Goal: Contribute content: Contribute content

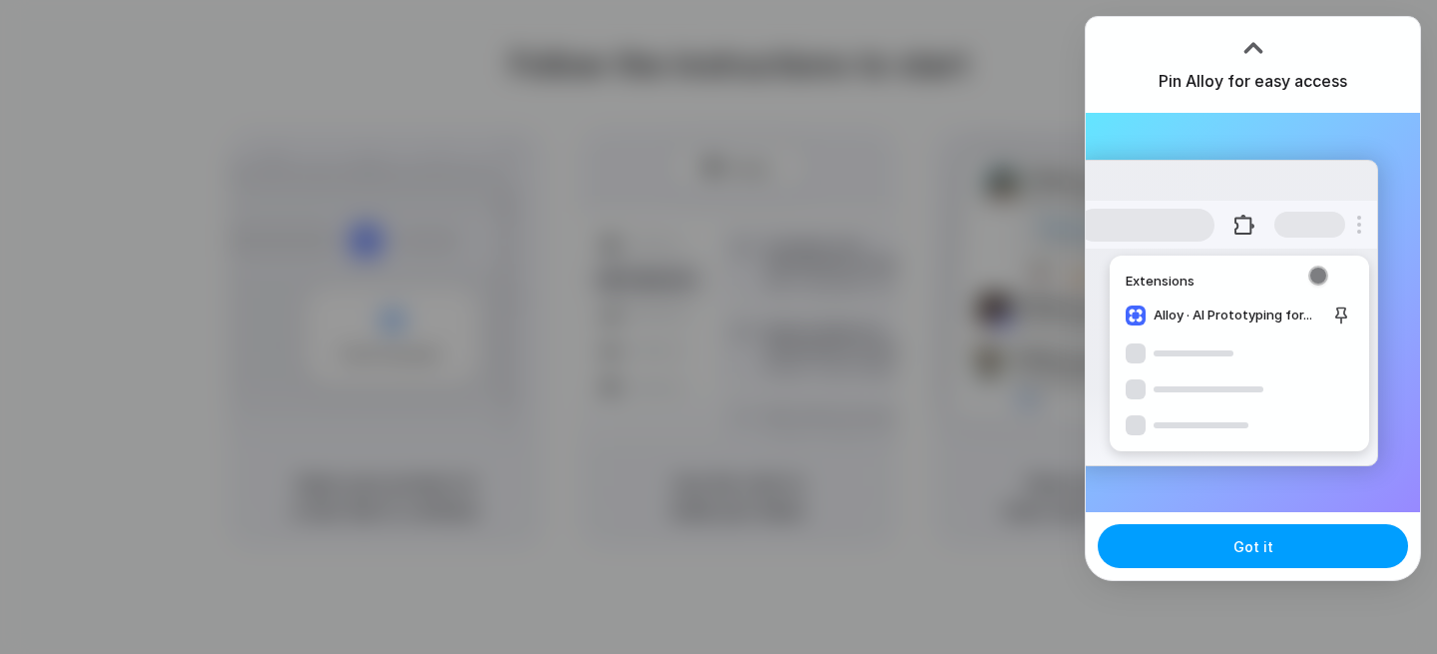
click at [1269, 542] on span "Got it" at bounding box center [1253, 546] width 40 height 21
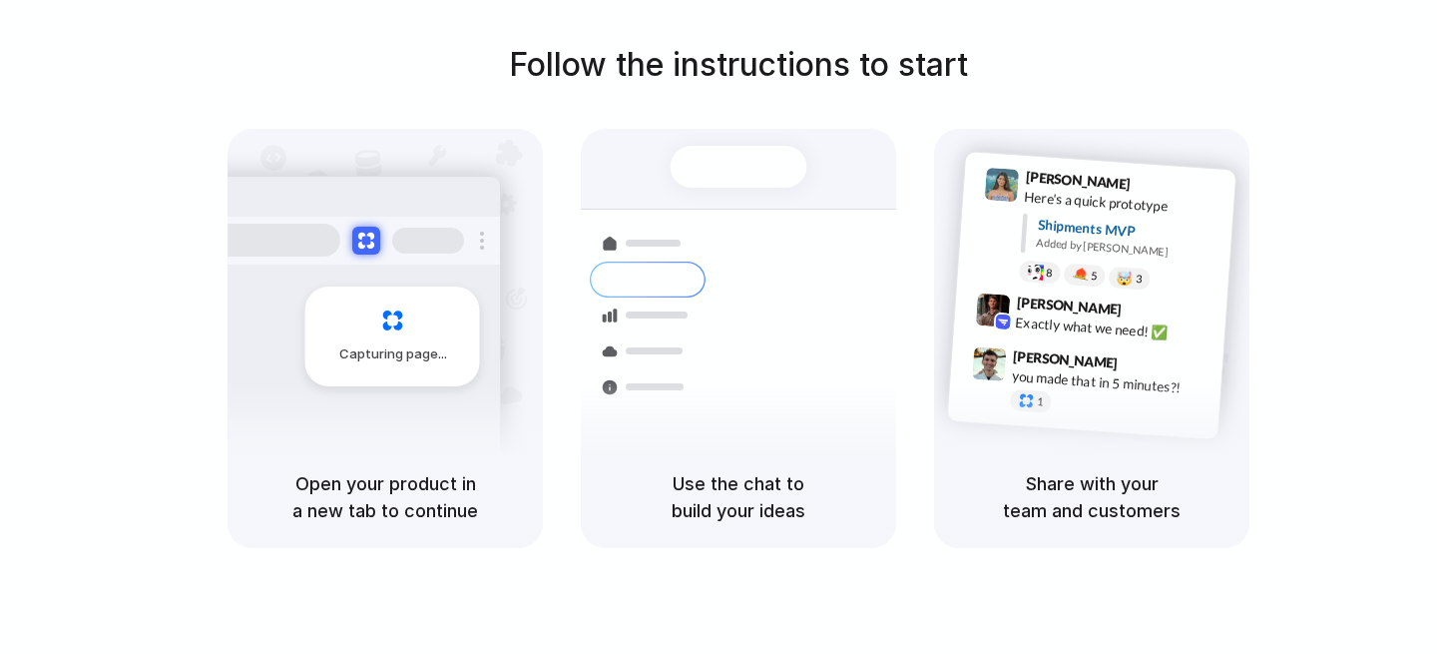
click at [1338, 117] on div "Follow the instructions to start Capturing page Open your product in a new tab …" at bounding box center [738, 294] width 1437 height 507
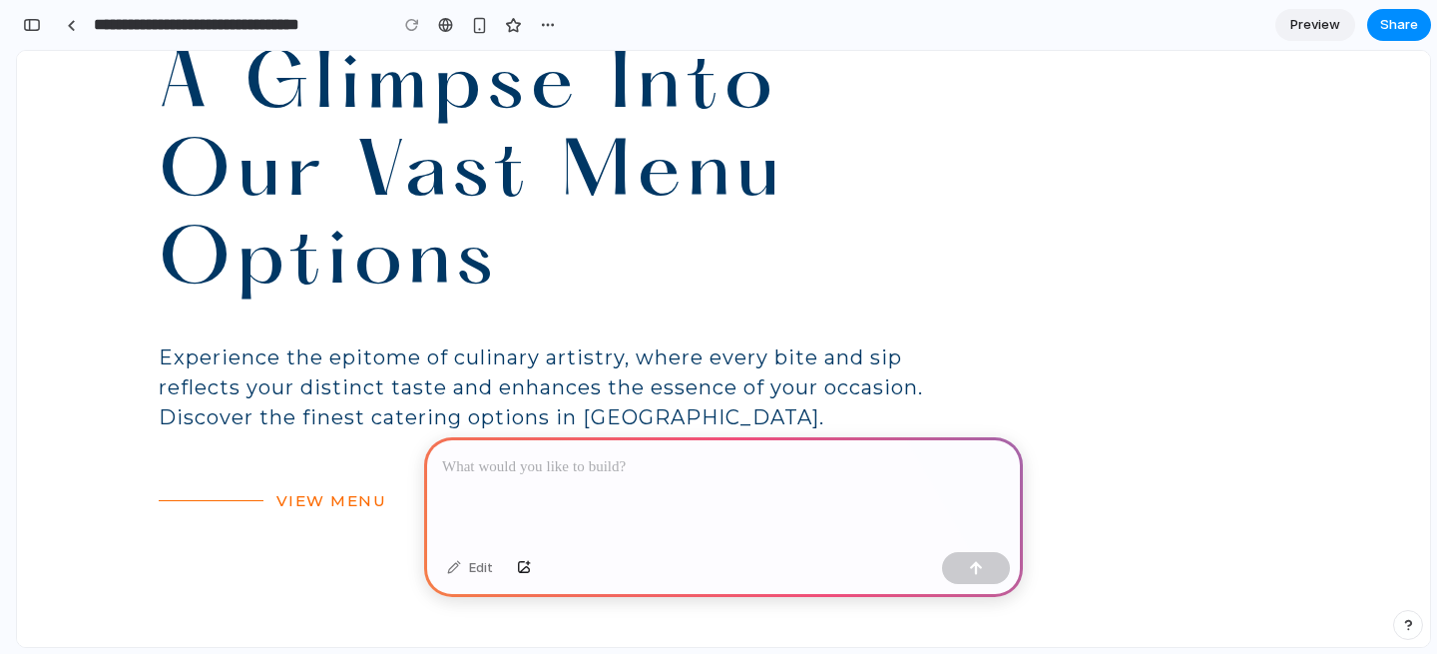
click at [984, 342] on div "MENU A Glimpse Into Our Vast Menu Options Experience the epitome of culinary ar…" at bounding box center [724, 174] width 1130 height 516
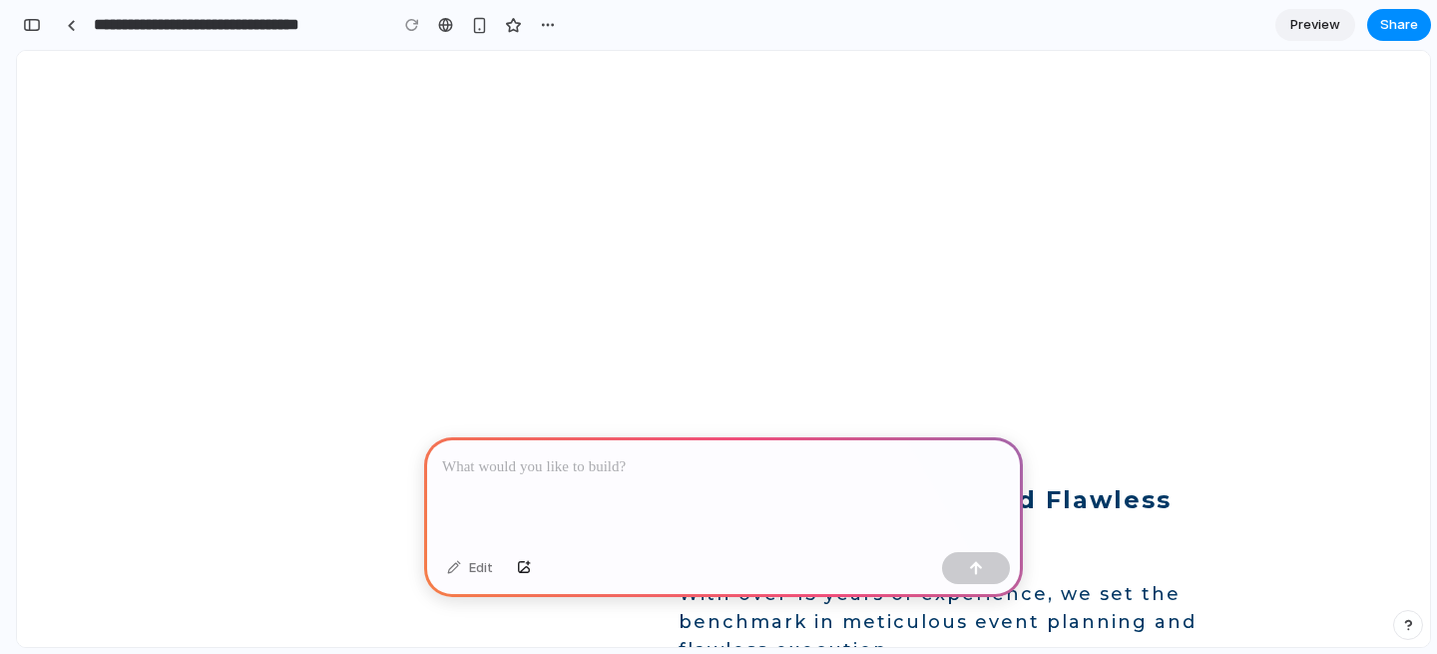
scroll to position [4453, 0]
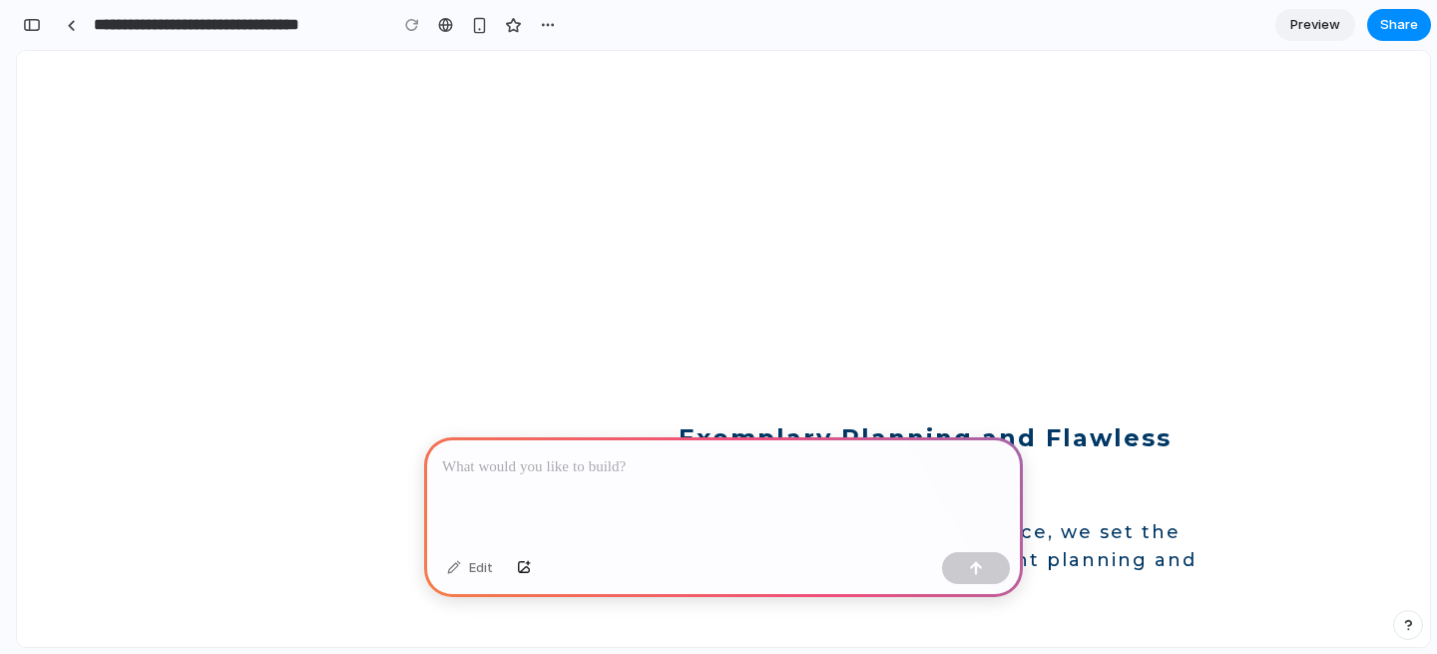
click at [678, 475] on p at bounding box center [723, 467] width 563 height 24
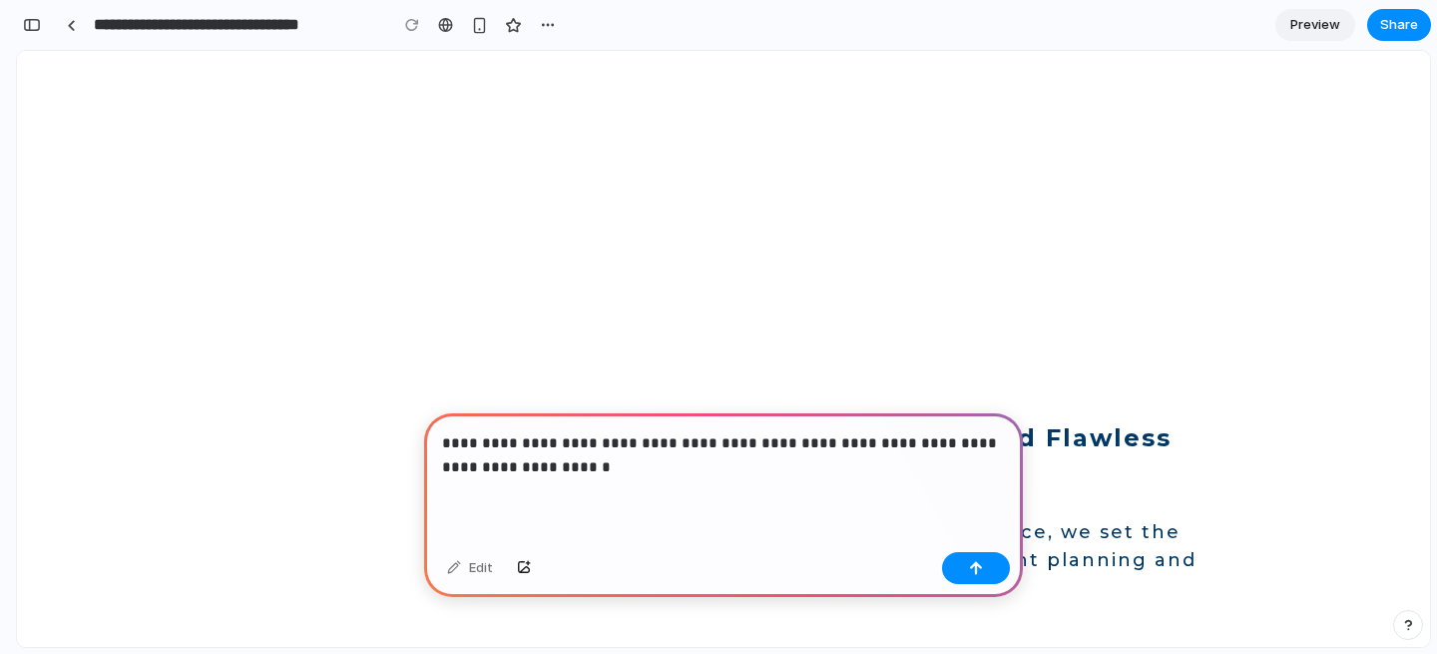
click at [819, 194] on div "OUR DISTINCTION Discover What Sets Us Apart In Luxury Catering Dish Catering re…" at bounding box center [723, 246] width 1413 height 2882
click at [593, 472] on p "**********" at bounding box center [723, 455] width 563 height 48
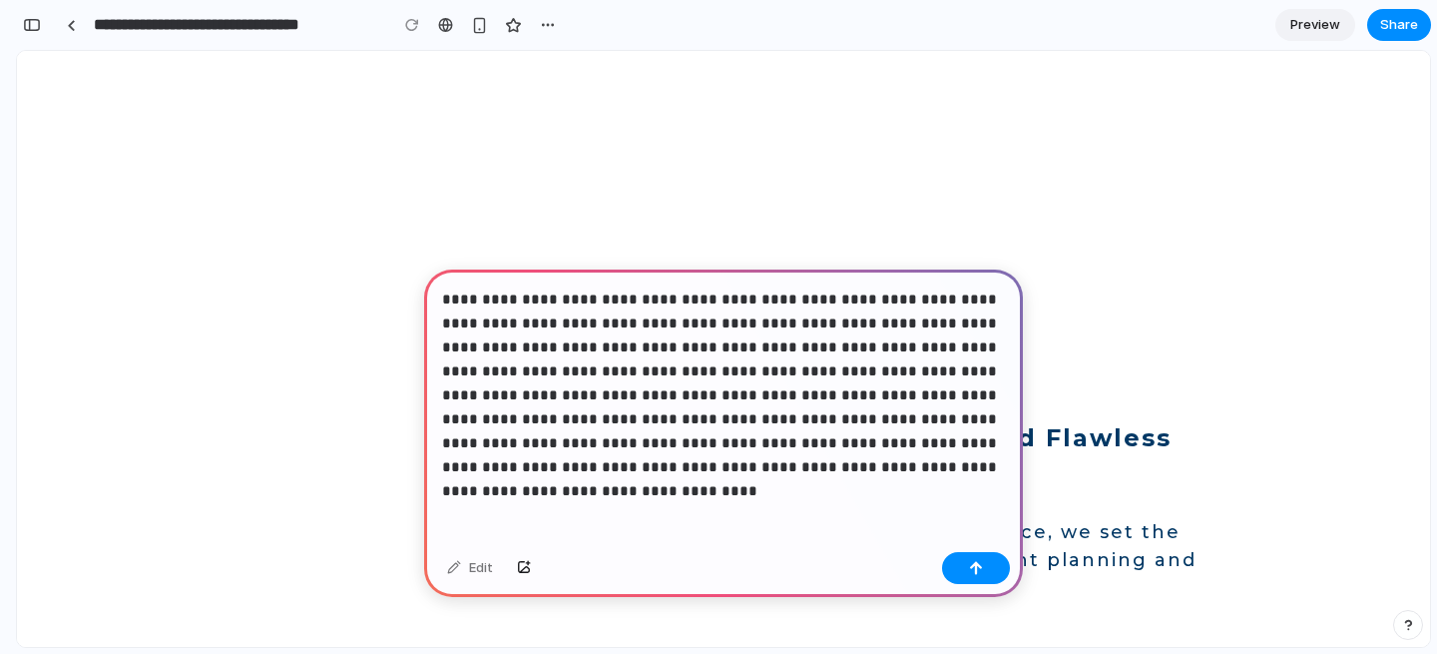
scroll to position [354, 0]
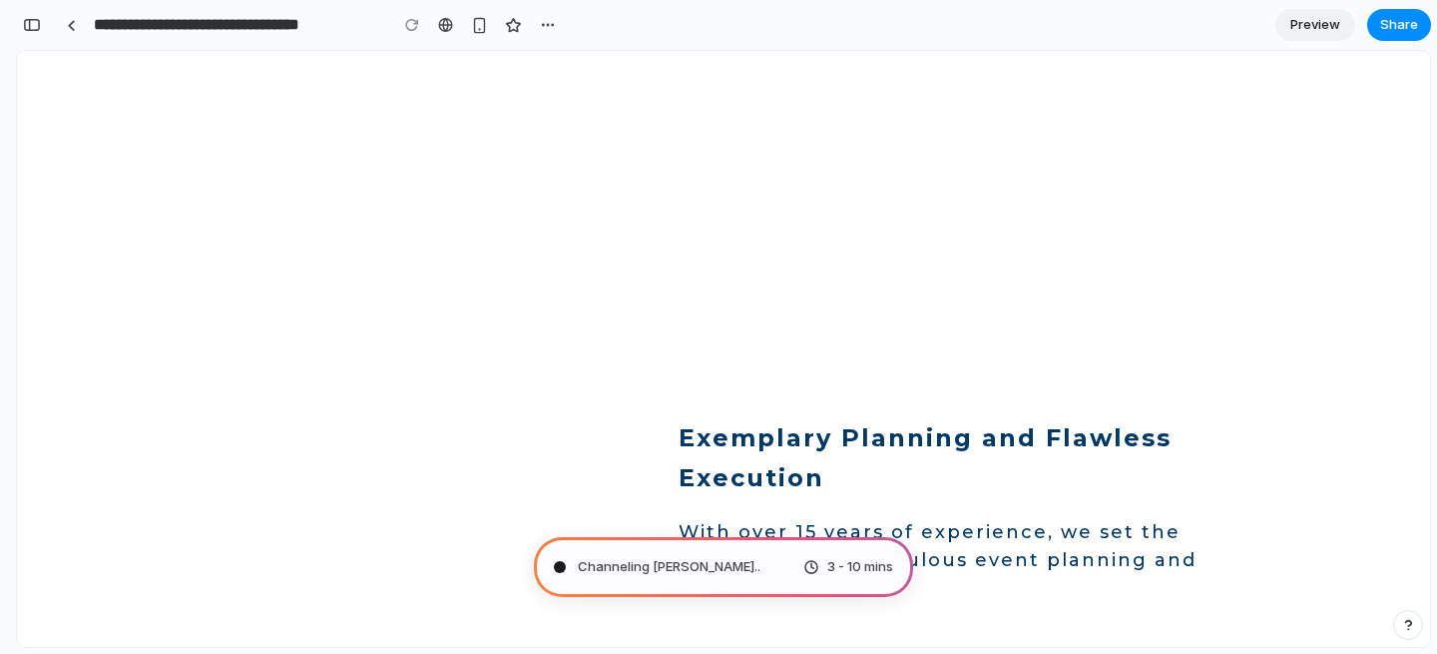
type input "**********"
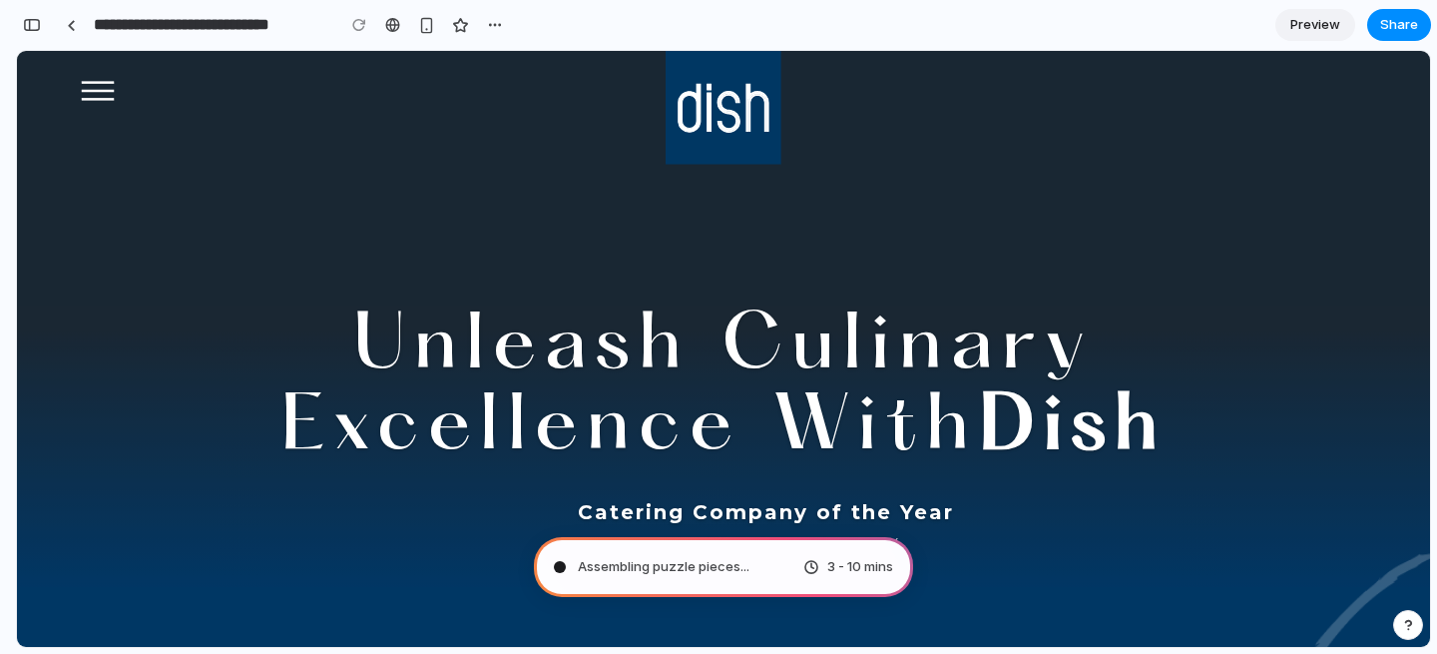
scroll to position [1370, 0]
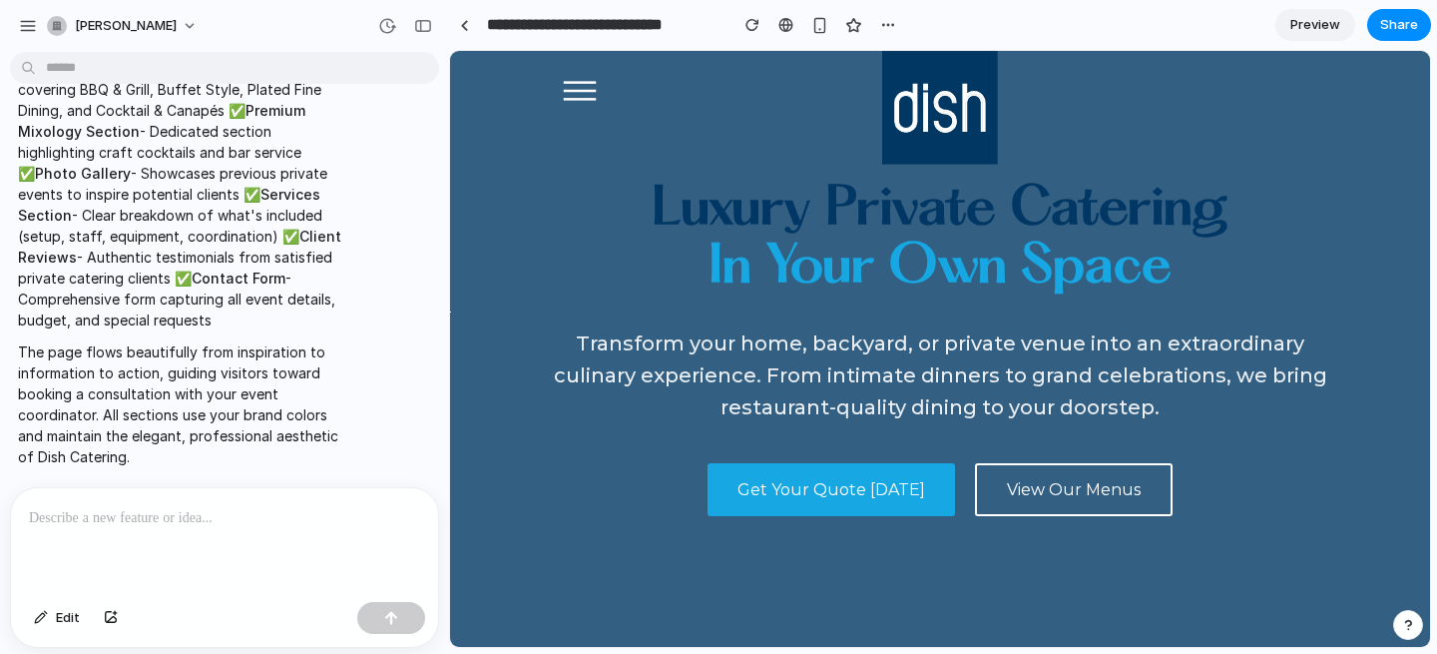
click at [1315, 23] on span "Preview" at bounding box center [1315, 25] width 50 height 20
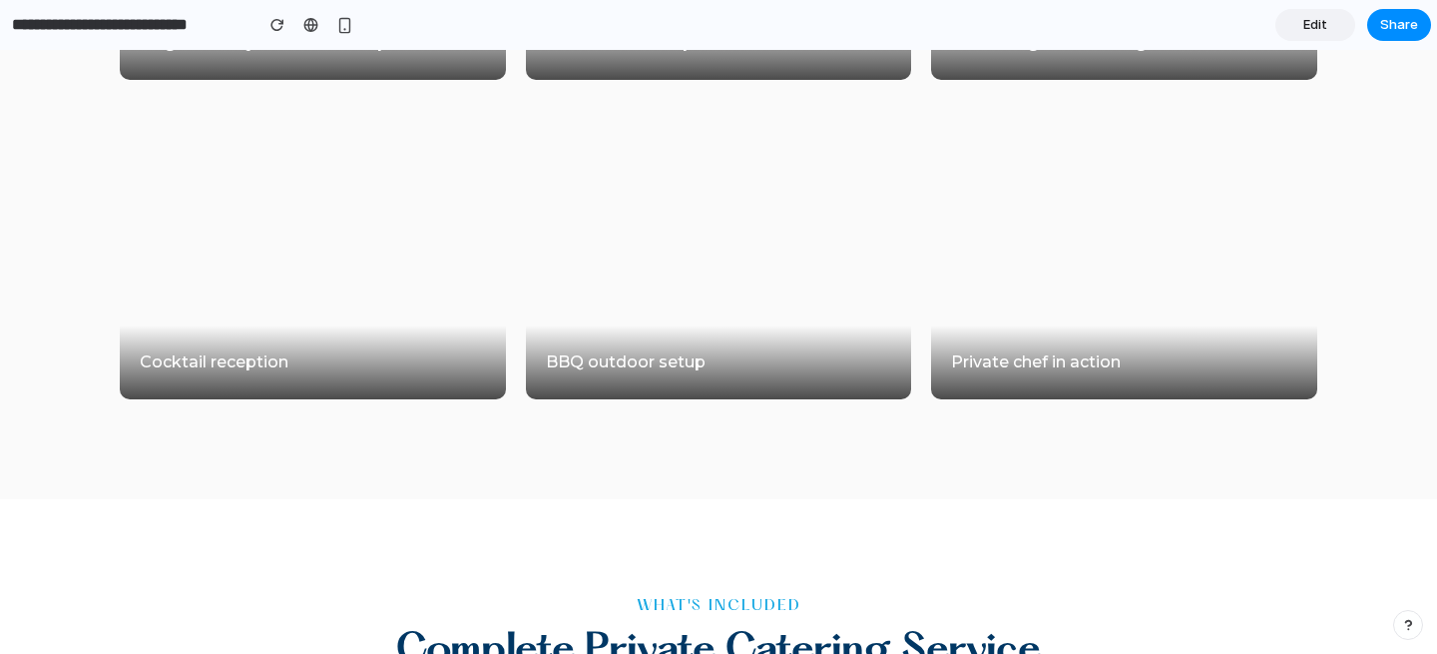
scroll to position [3737, 0]
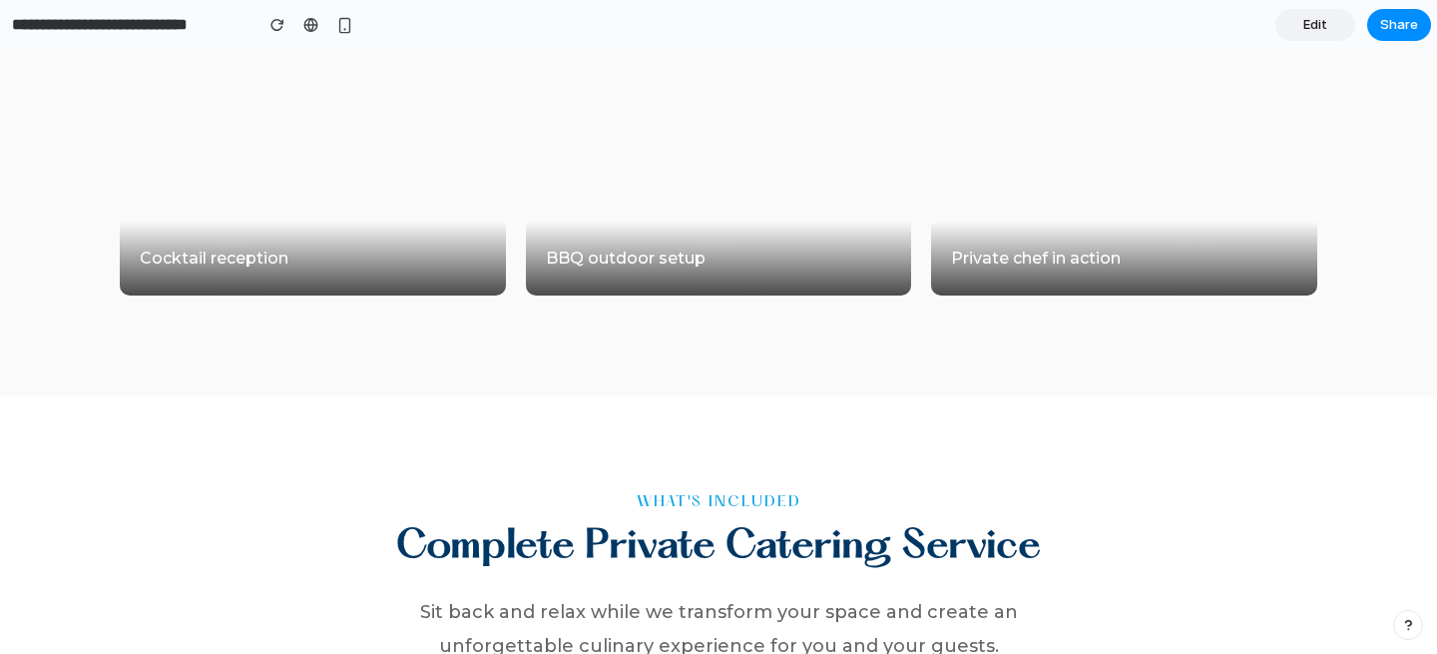
click at [1308, 29] on span "Edit" at bounding box center [1315, 25] width 24 height 20
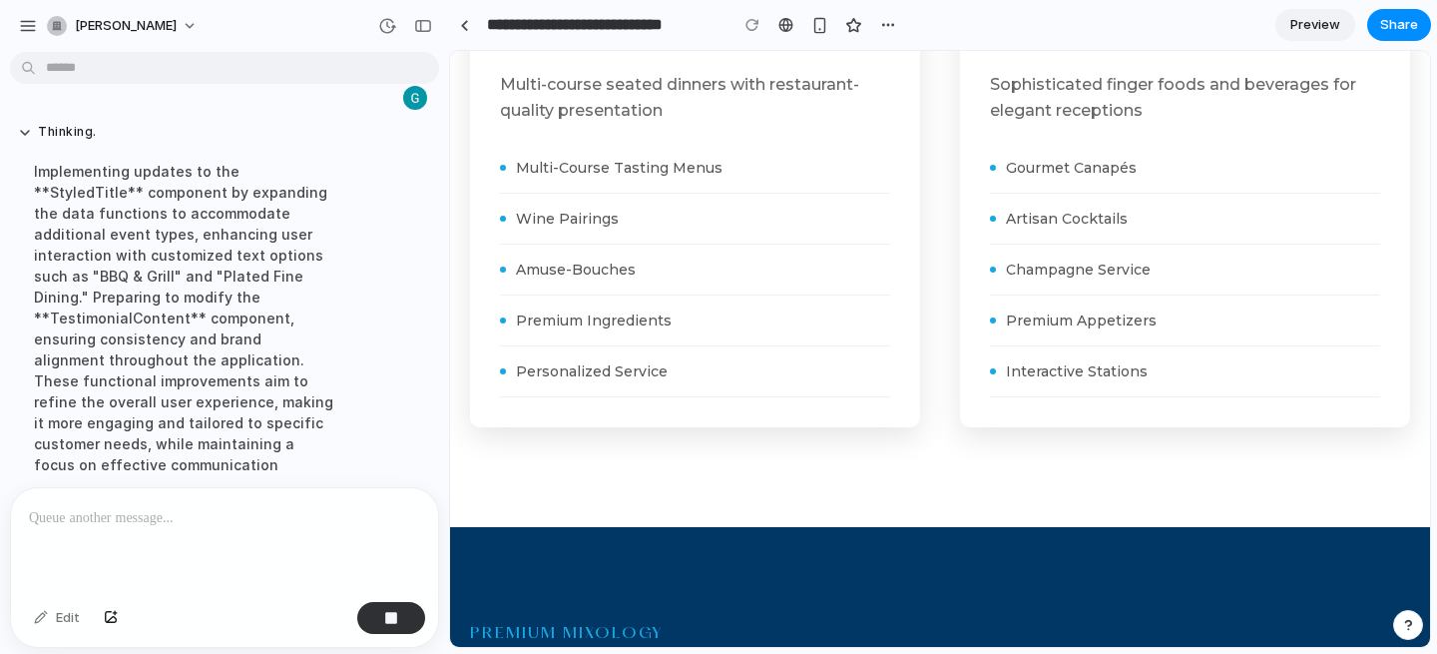
scroll to position [1134, 0]
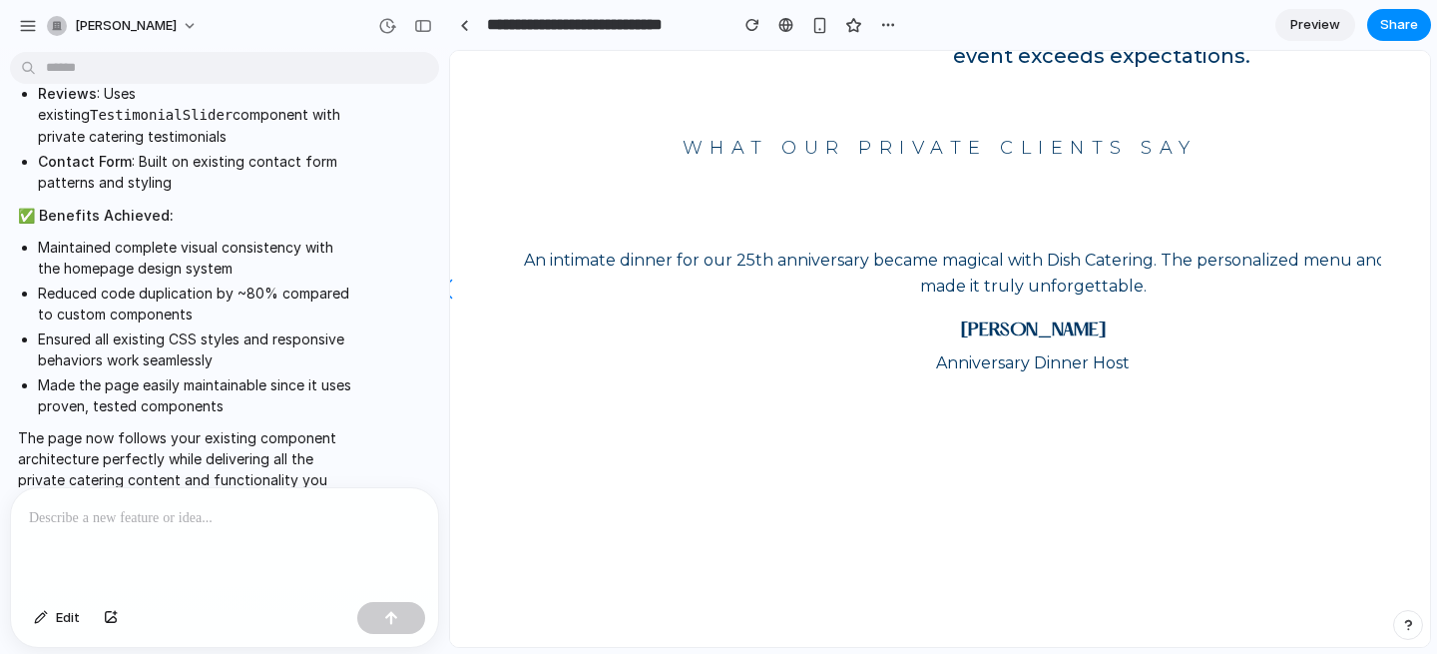
scroll to position [5093, 0]
